Goal: Task Accomplishment & Management: Manage account settings

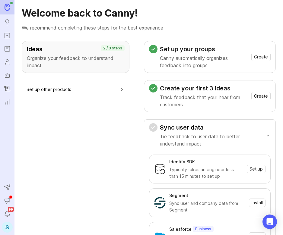
click at [8, 225] on div "S" at bounding box center [7, 227] width 11 height 11
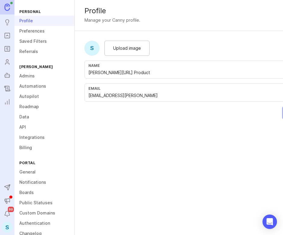
click at [31, 190] on link "Boards" at bounding box center [44, 192] width 60 height 10
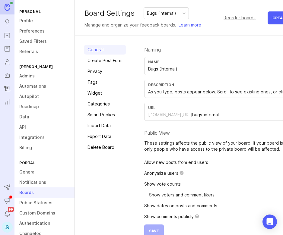
click at [104, 93] on link "Widget" at bounding box center [105, 93] width 42 height 10
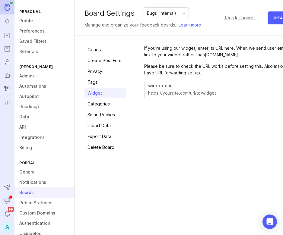
click at [183, 137] on div "If you're using our widget, enter its URL here. When we send user emails we'll …" at bounding box center [225, 98] width 163 height 107
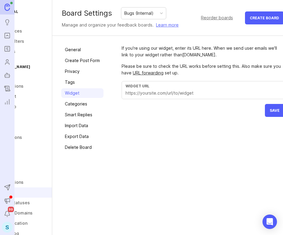
scroll to position [0, 33]
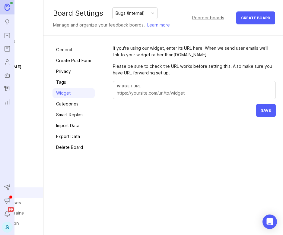
drag, startPoint x: 179, startPoint y: 138, endPoint x: 201, endPoint y: 138, distance: 22.0
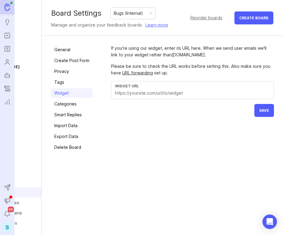
drag, startPoint x: 188, startPoint y: 143, endPoint x: 201, endPoint y: 143, distance: 13.6
